Goal: Information Seeking & Learning: Get advice/opinions

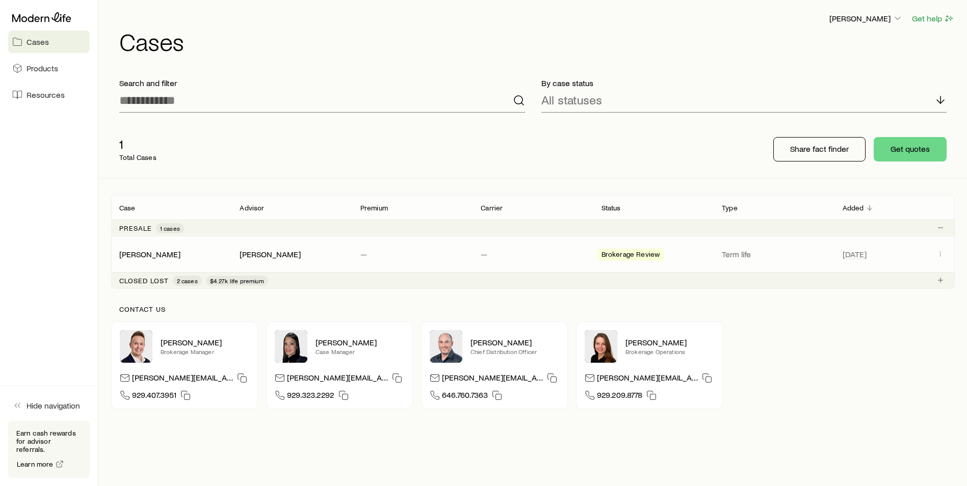
click at [622, 254] on span "Brokerage Review" at bounding box center [630, 255] width 59 height 11
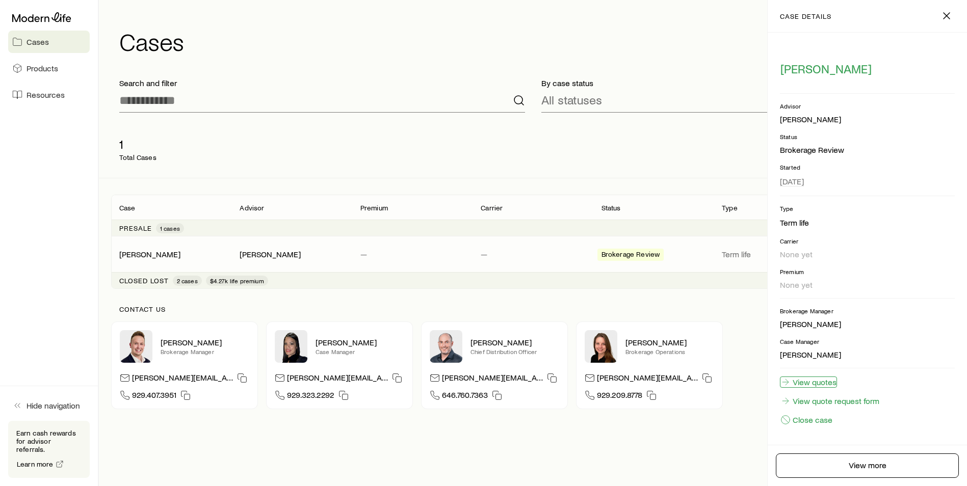
click at [817, 378] on link "View quotes" at bounding box center [808, 382] width 57 height 11
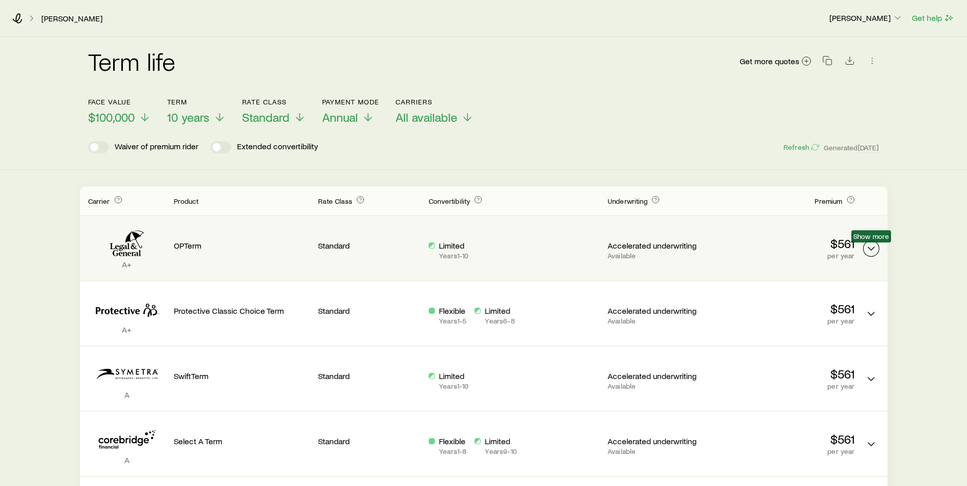
click at [865, 249] on icon "Term quotes" at bounding box center [871, 249] width 12 height 12
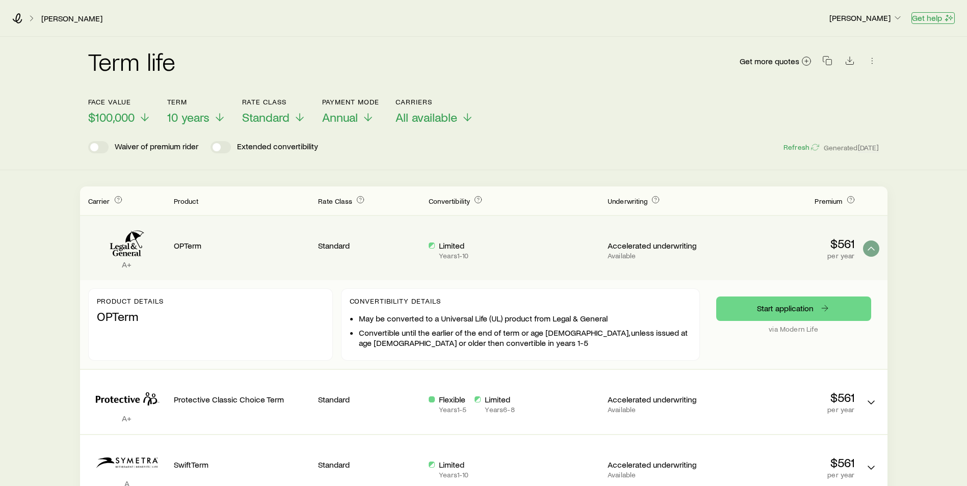
click at [923, 20] on button "Get help" at bounding box center [932, 18] width 43 height 12
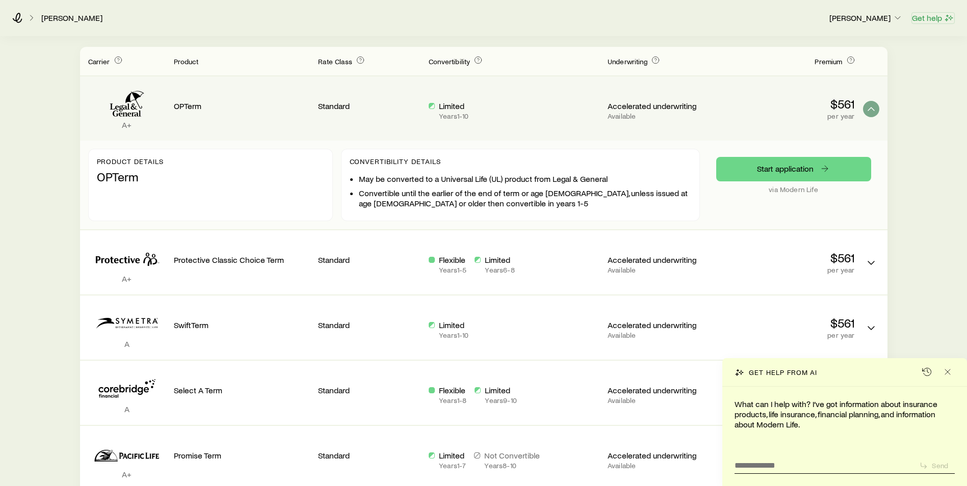
scroll to position [153, 0]
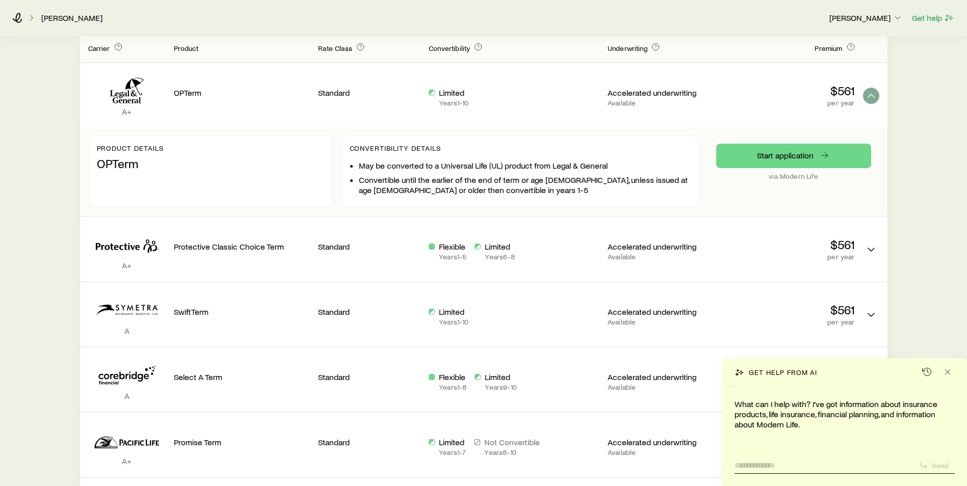
click at [746, 465] on textarea at bounding box center [822, 463] width 176 height 16
type textarea "**********"
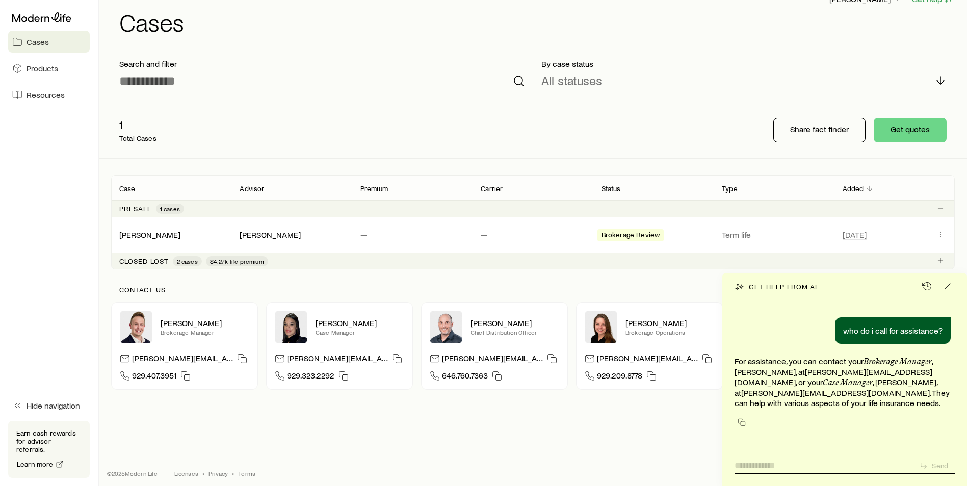
scroll to position [25, 0]
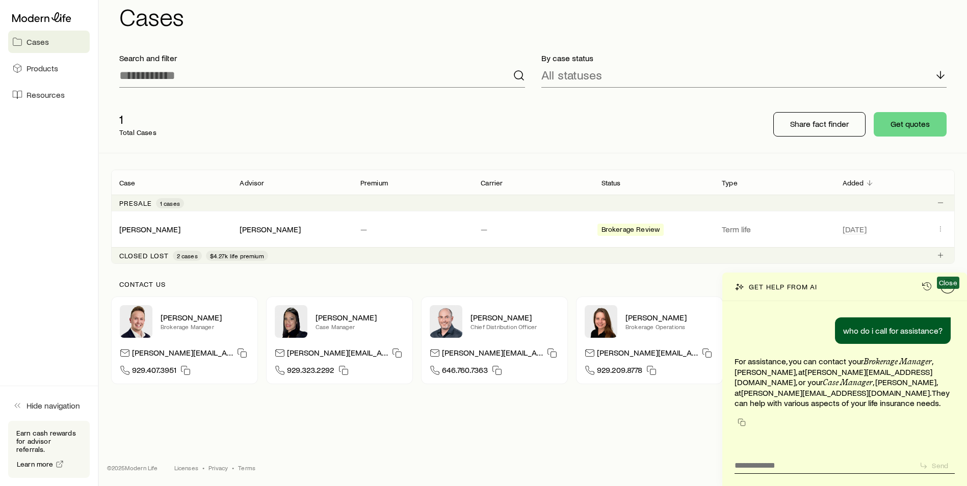
click at [949, 291] on icon "Close" at bounding box center [947, 286] width 10 height 10
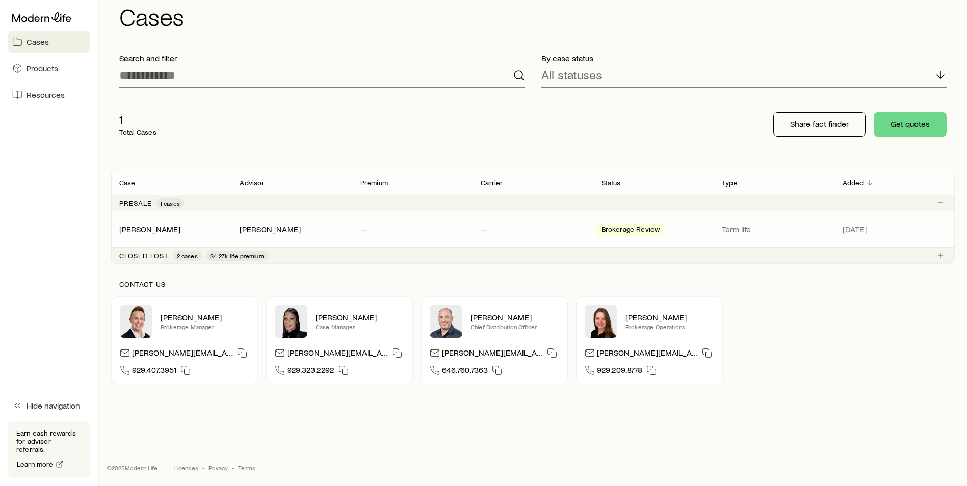
click at [631, 230] on span "Brokerage Review" at bounding box center [630, 230] width 59 height 11
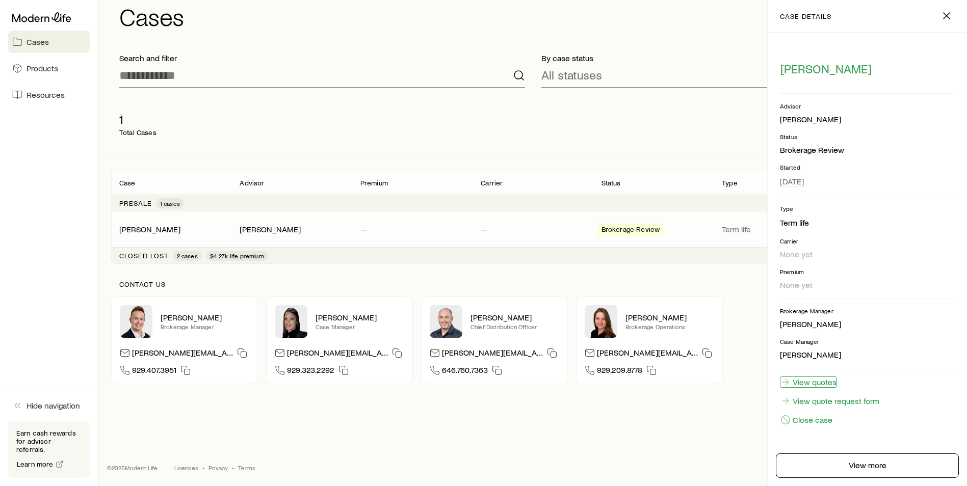
click at [814, 382] on link "View quotes" at bounding box center [808, 382] width 57 height 11
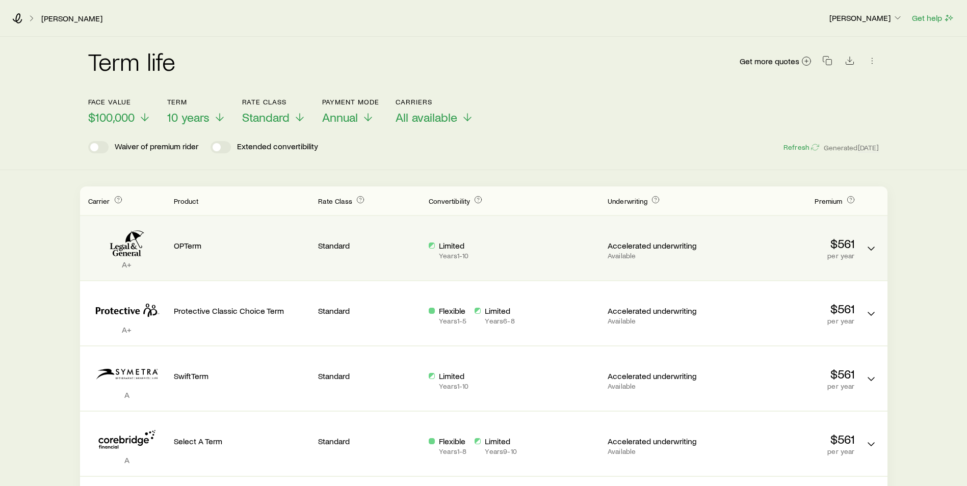
click at [190, 244] on p "OPTerm" at bounding box center [242, 245] width 137 height 10
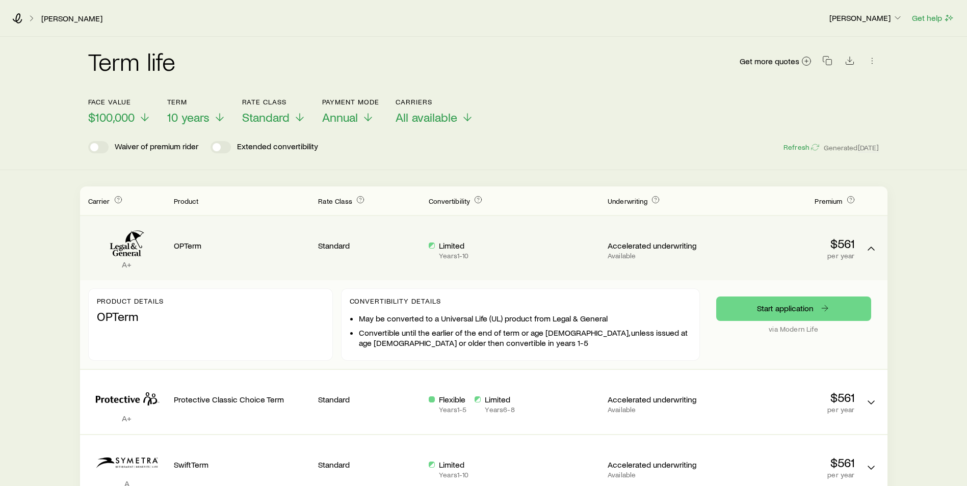
click at [438, 316] on li "May be converted to a Universal Life (UL) product from Legal & General" at bounding box center [525, 318] width 332 height 10
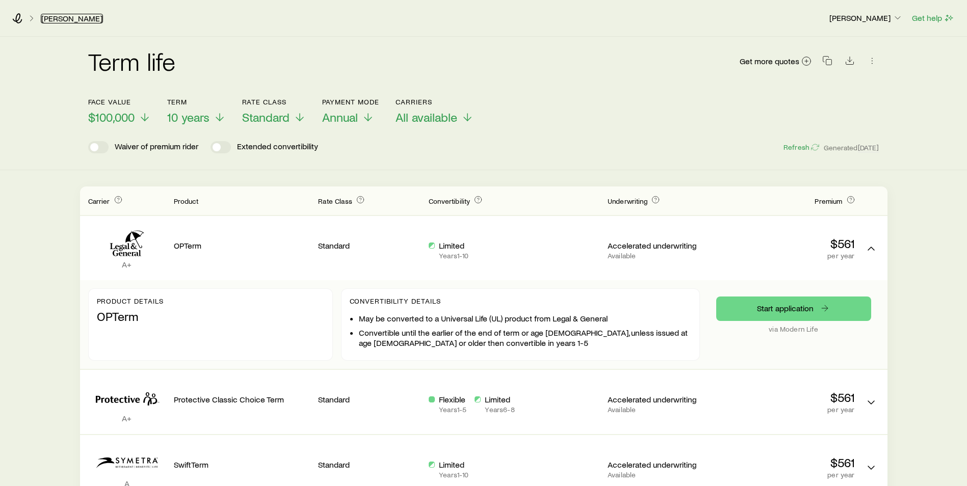
click at [50, 17] on link "[PERSON_NAME]" at bounding box center [72, 19] width 62 height 10
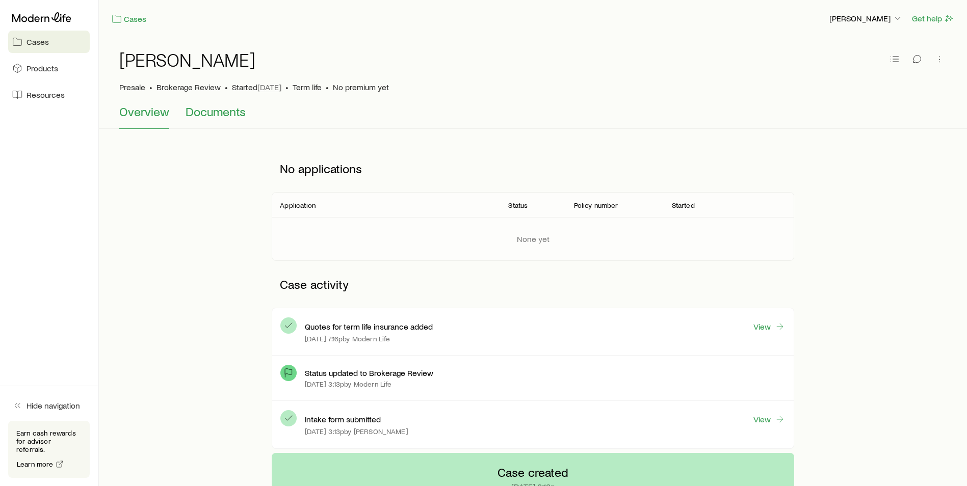
click at [212, 113] on span "Documents" at bounding box center [215, 111] width 60 height 14
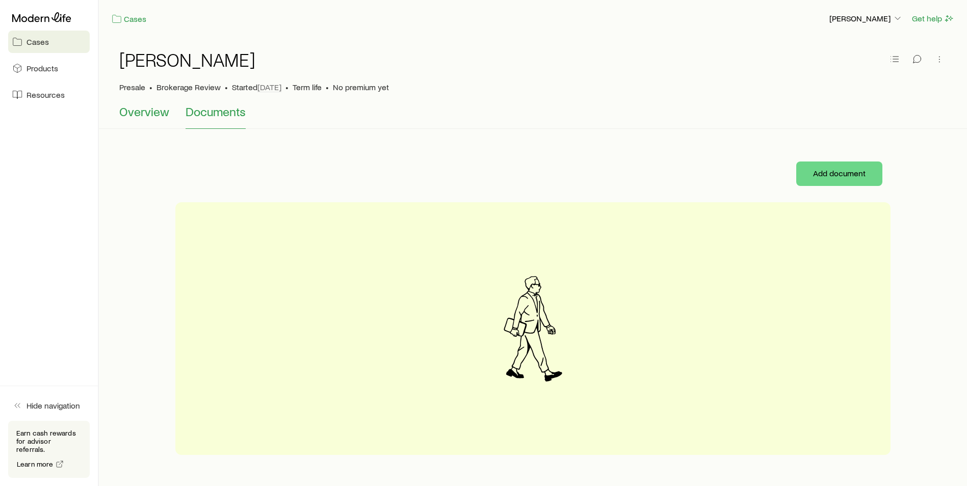
click at [137, 112] on span "Overview" at bounding box center [144, 111] width 50 height 14
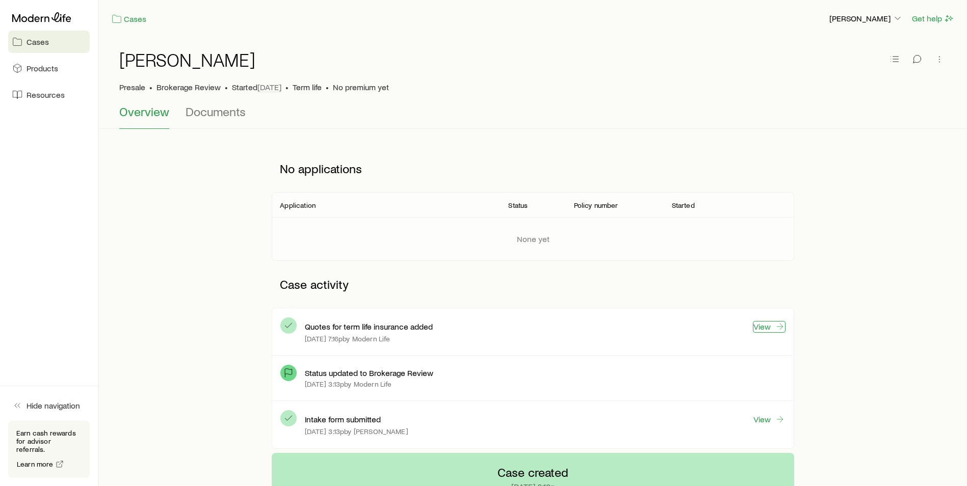
click at [764, 327] on link "View" at bounding box center [769, 327] width 33 height 12
